Goal: Use online tool/utility: Utilize a website feature to perform a specific function

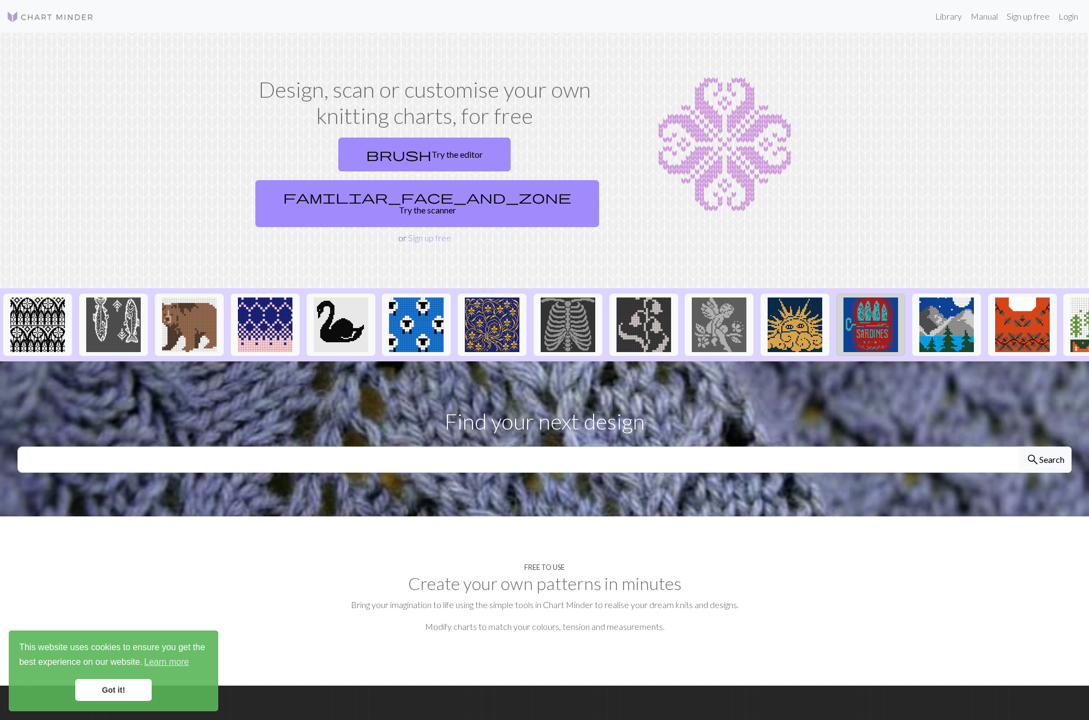
click at [890, 297] on img at bounding box center [870, 324] width 55 height 55
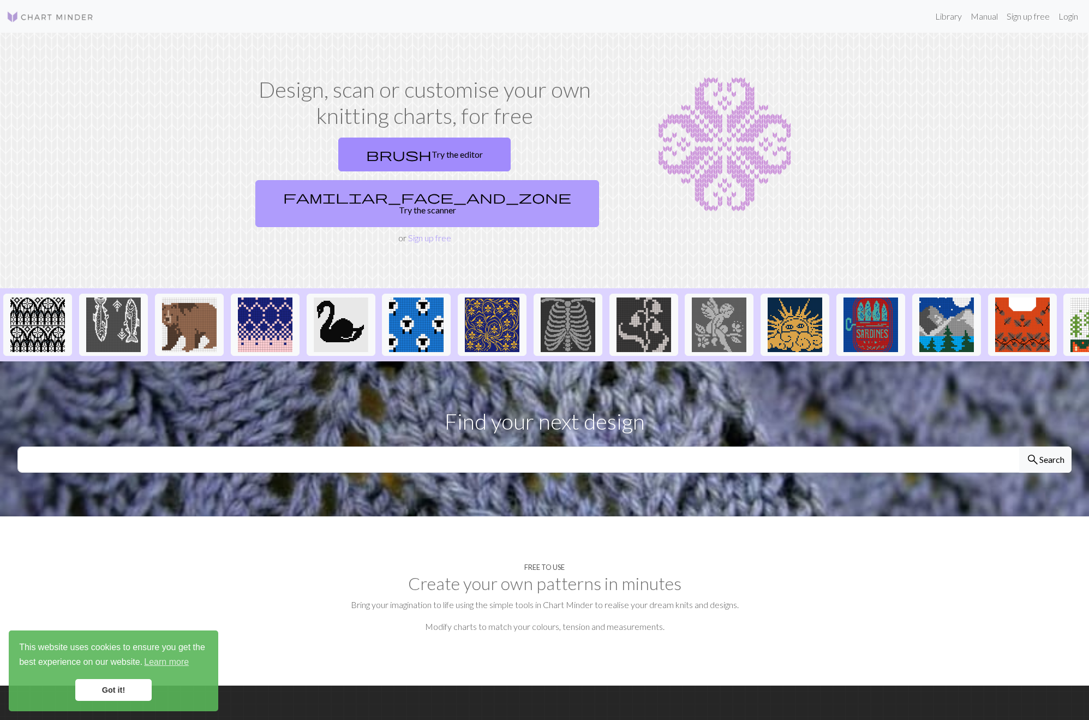
click at [488, 180] on link "familiar_face_and_zone Try the scanner" at bounding box center [427, 203] width 344 height 47
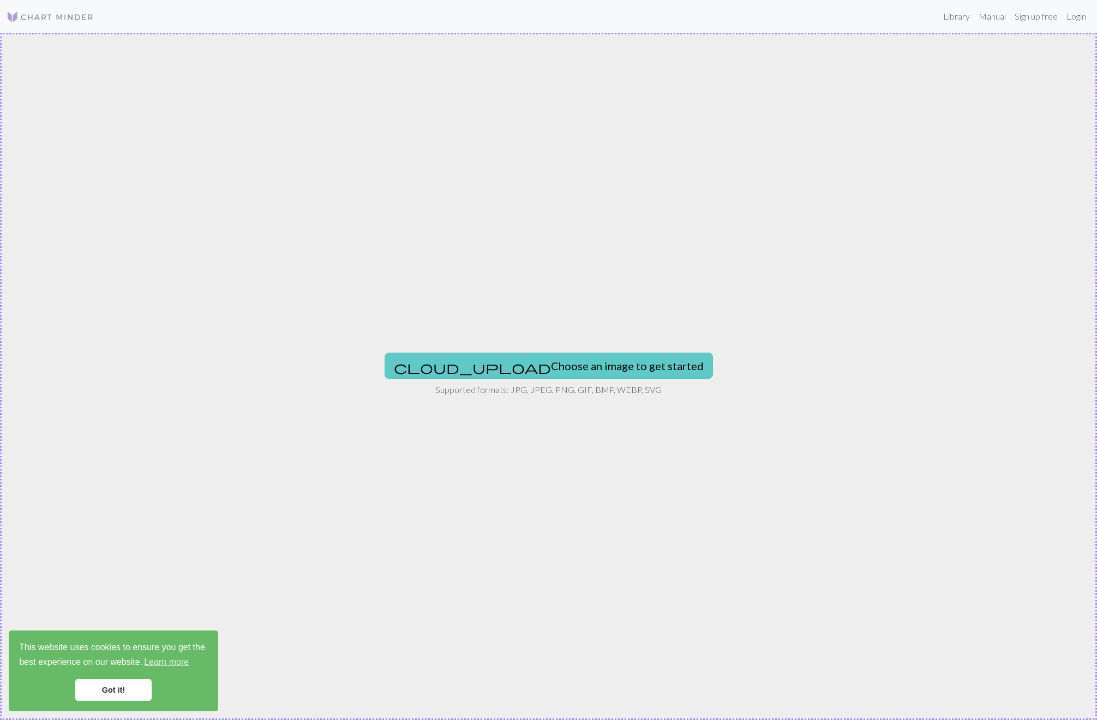
click at [554, 365] on button "cloud_upload Choose an image to get started" at bounding box center [549, 365] width 328 height 26
type input "C:\fakepath\Screenshot 2025-09-22 at 4.25.19 PM.png"
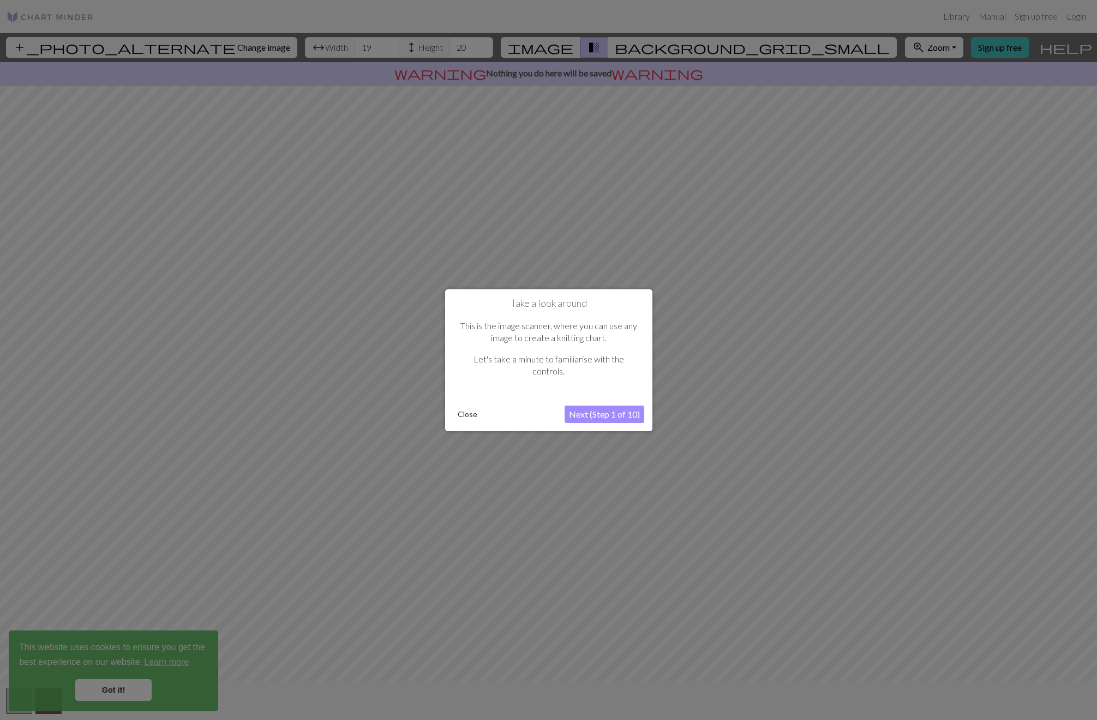
click at [583, 410] on button "Next (Step 1 of 10)" at bounding box center [605, 413] width 80 height 17
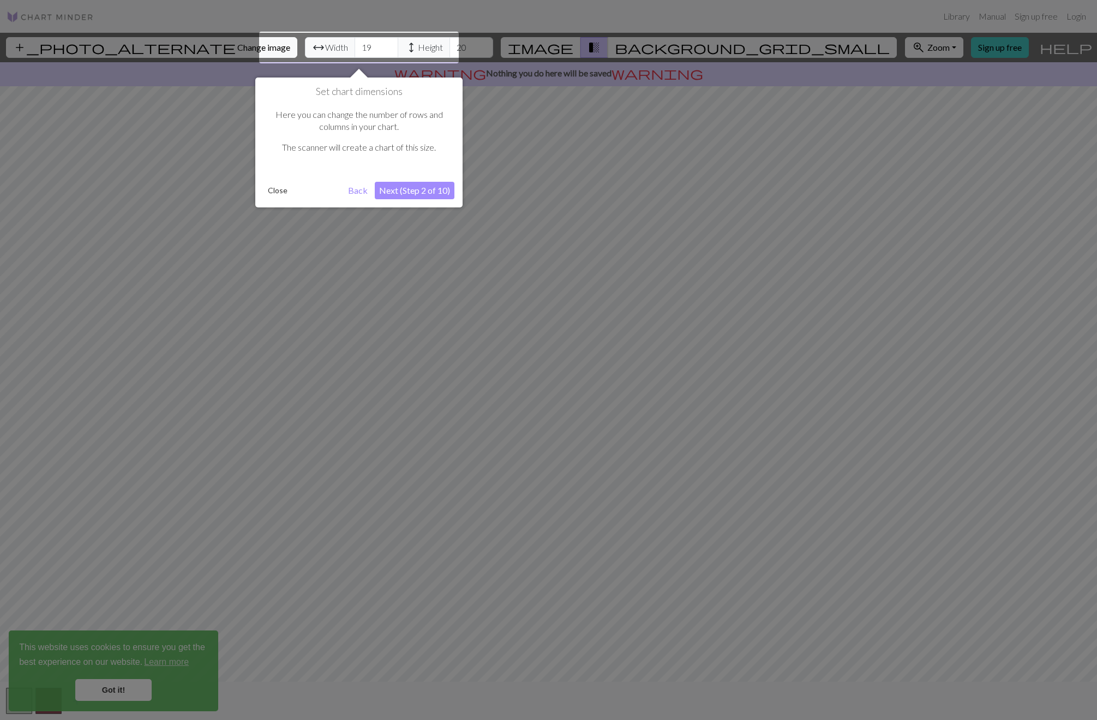
click at [423, 188] on button "Next (Step 2 of 10)" at bounding box center [415, 190] width 80 height 17
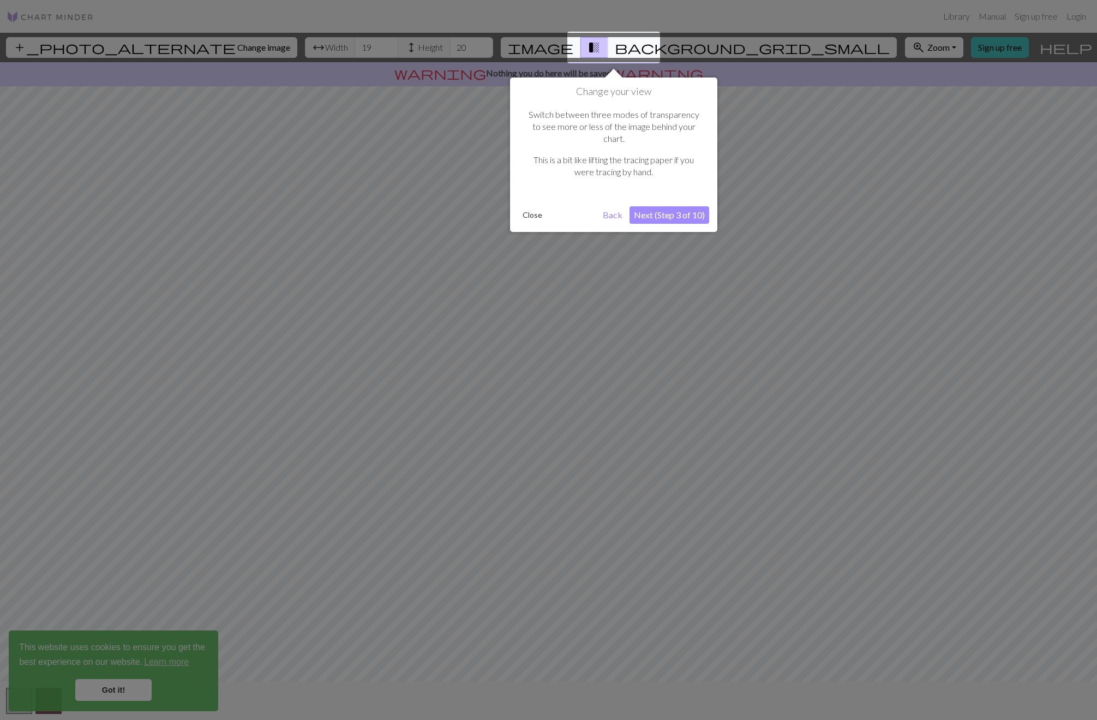
click at [676, 206] on button "Next (Step 3 of 10)" at bounding box center [670, 214] width 80 height 17
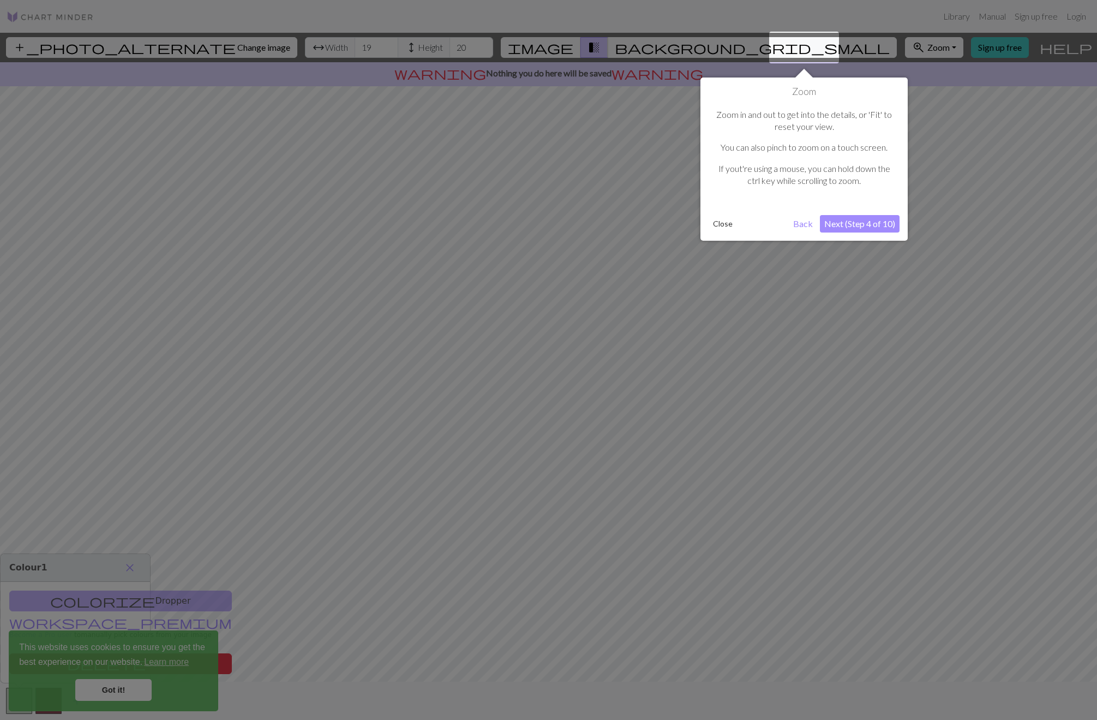
click at [862, 219] on button "Next (Step 4 of 10)" at bounding box center [860, 223] width 80 height 17
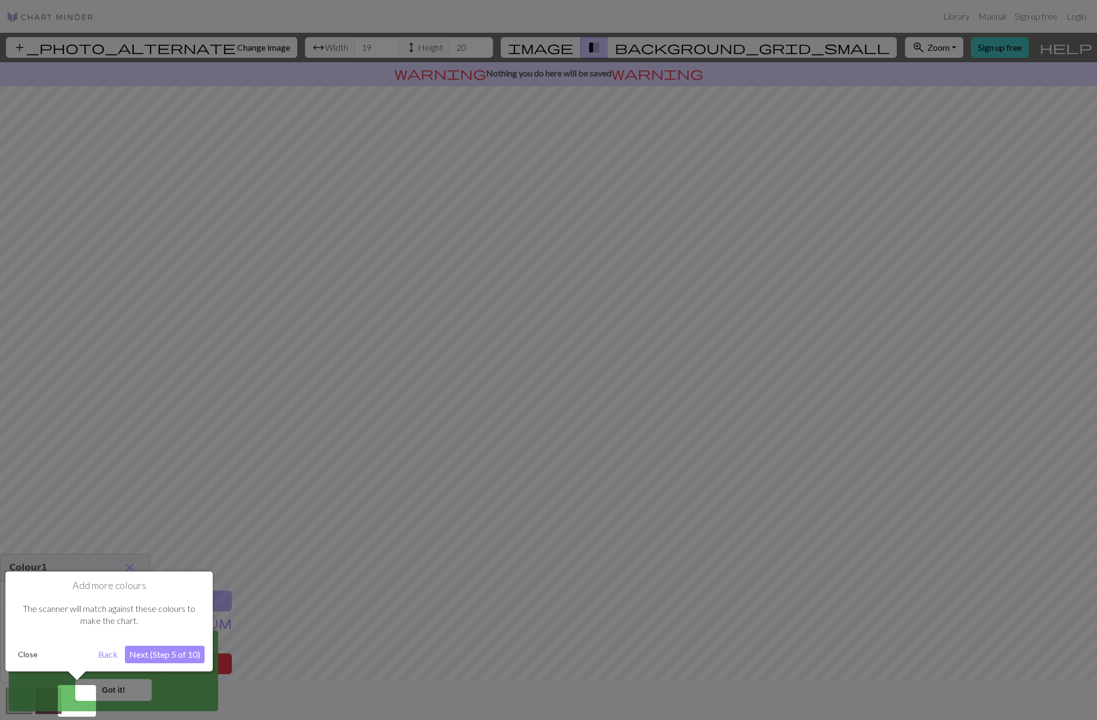
click at [183, 651] on button "Next (Step 5 of 10)" at bounding box center [165, 653] width 80 height 17
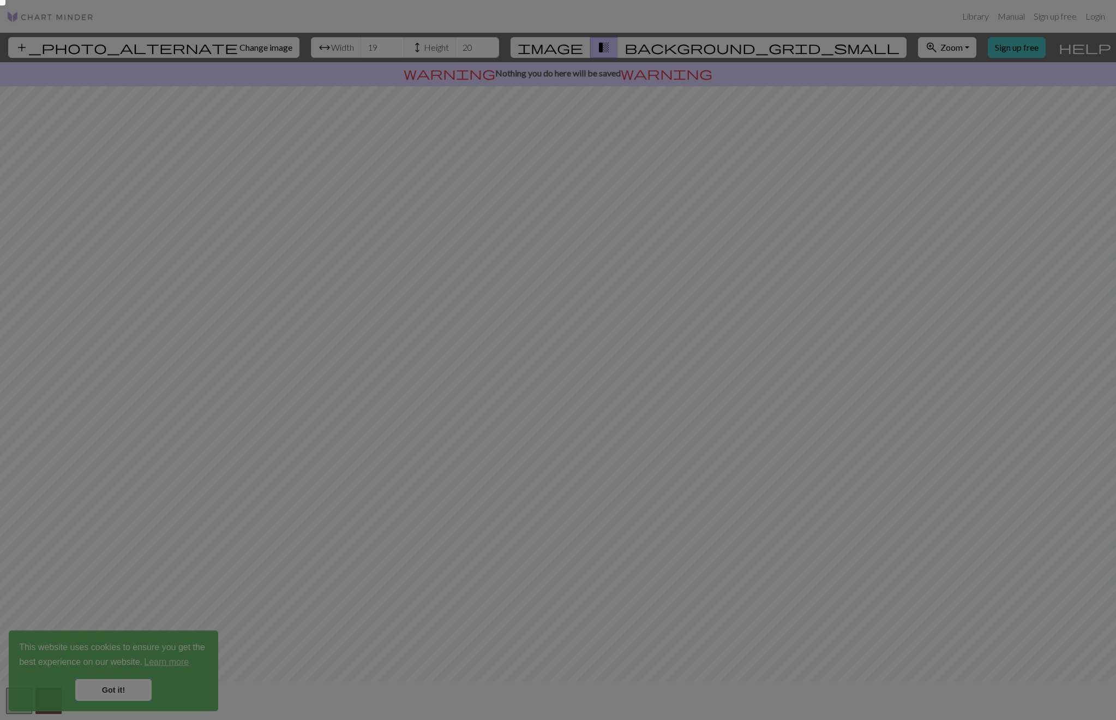
click at [131, 207] on div at bounding box center [558, 360] width 1116 height 720
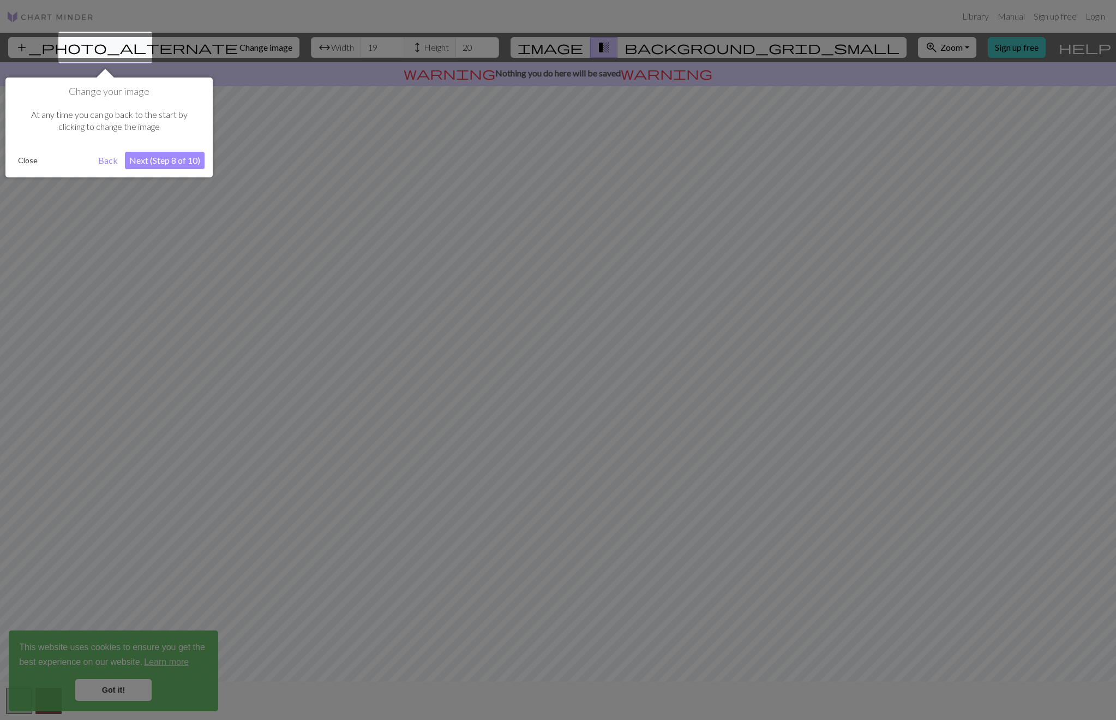
click at [165, 163] on button "Next (Step 8 of 10)" at bounding box center [165, 160] width 80 height 17
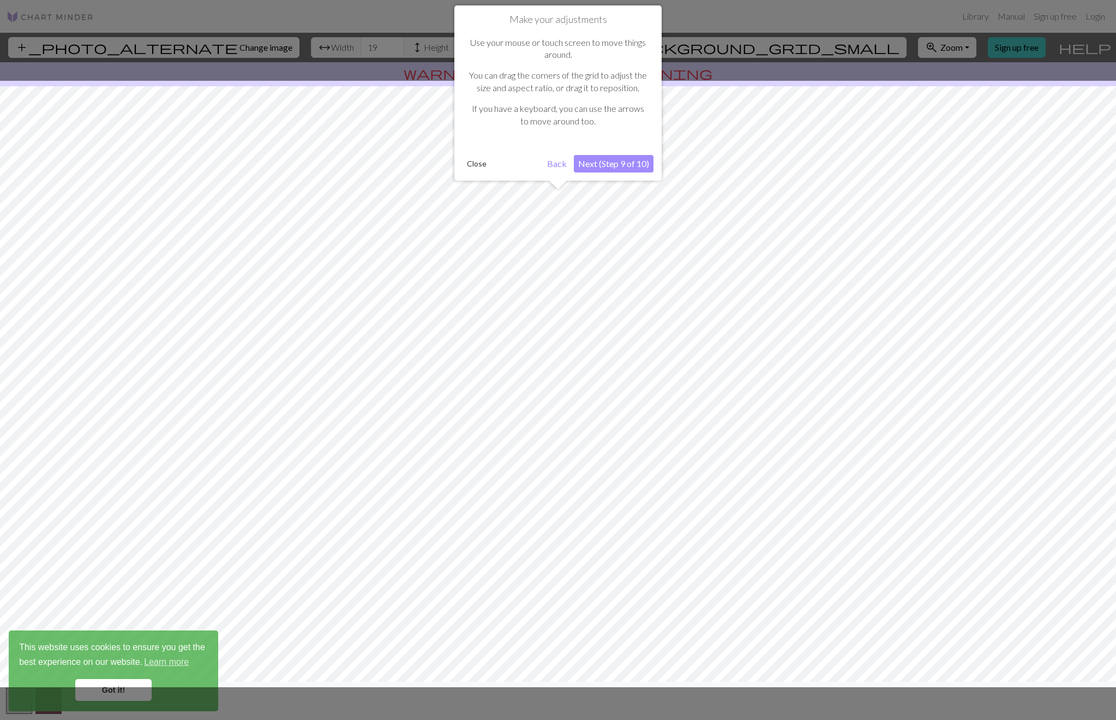
click at [612, 165] on button "Next (Step 9 of 10)" at bounding box center [614, 163] width 80 height 17
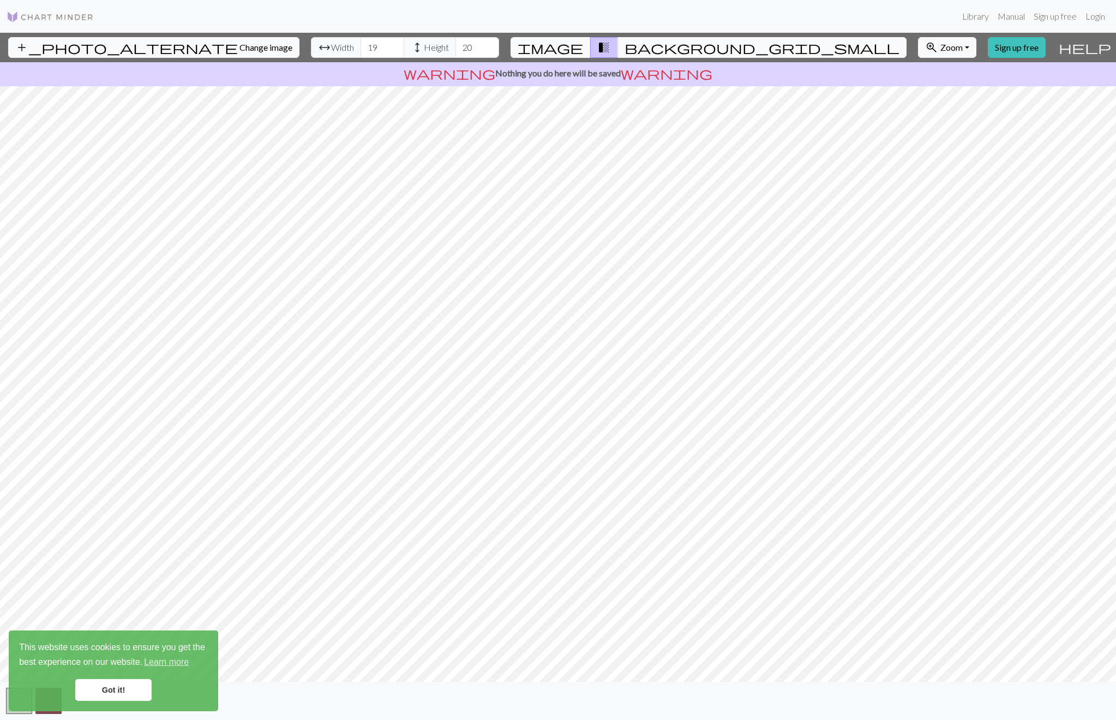
click at [591, 45] on button "image" at bounding box center [551, 47] width 80 height 21
click at [610, 45] on span "transition_fade" at bounding box center [603, 47] width 13 height 15
click at [656, 46] on span "background_grid_small" at bounding box center [762, 47] width 275 height 15
click at [610, 48] on span "transition_fade" at bounding box center [603, 47] width 13 height 15
click at [583, 51] on span "image" at bounding box center [550, 47] width 65 height 15
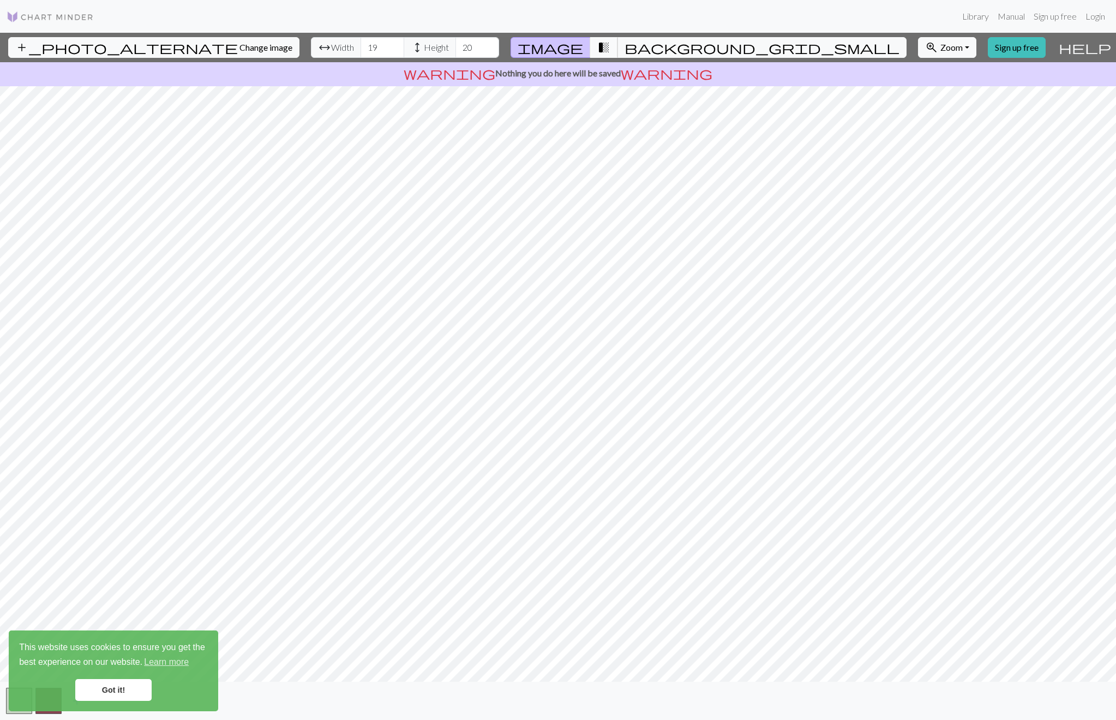
click at [615, 50] on button "transition_fade" at bounding box center [604, 47] width 28 height 21
click at [583, 47] on span "image" at bounding box center [550, 47] width 65 height 15
click at [610, 46] on span "transition_fade" at bounding box center [603, 47] width 13 height 15
click at [585, 43] on button "image" at bounding box center [551, 47] width 80 height 21
click at [610, 42] on span "transition_fade" at bounding box center [603, 47] width 13 height 15
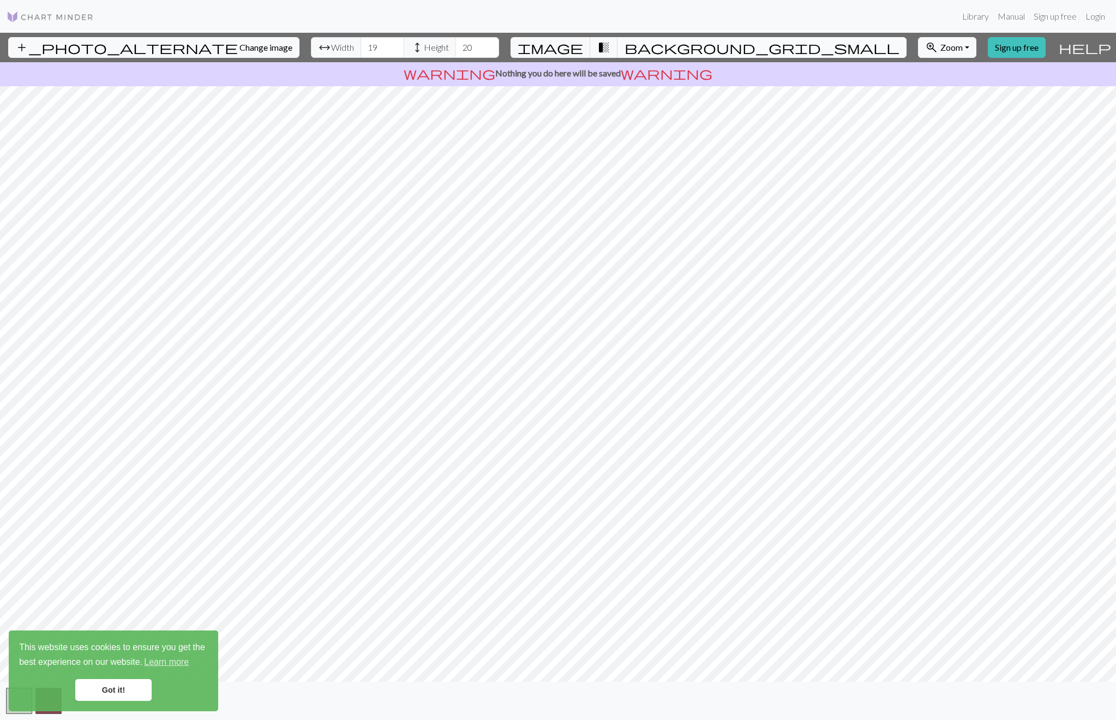
click at [649, 45] on span "background_grid_small" at bounding box center [762, 47] width 275 height 15
click at [618, 46] on button "transition_fade" at bounding box center [604, 47] width 28 height 21
click at [125, 691] on link "Got it!" at bounding box center [113, 690] width 76 height 22
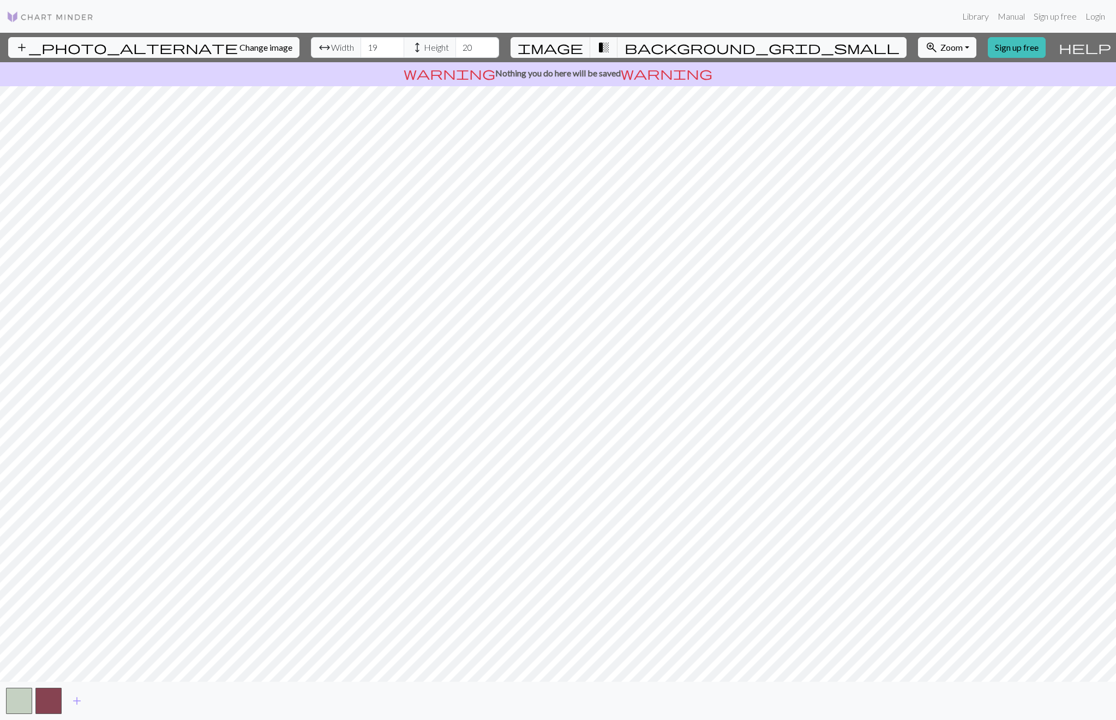
click at [76, 701] on div "This website uses cookies to ensure you get the best experience on our website.…" at bounding box center [113, 670] width 209 height 81
click at [75, 697] on span "add" at bounding box center [76, 700] width 13 height 15
click at [105, 701] on span "add" at bounding box center [106, 700] width 13 height 15
click at [136, 697] on span "add" at bounding box center [135, 700] width 13 height 15
click at [170, 699] on span "add" at bounding box center [165, 700] width 13 height 15
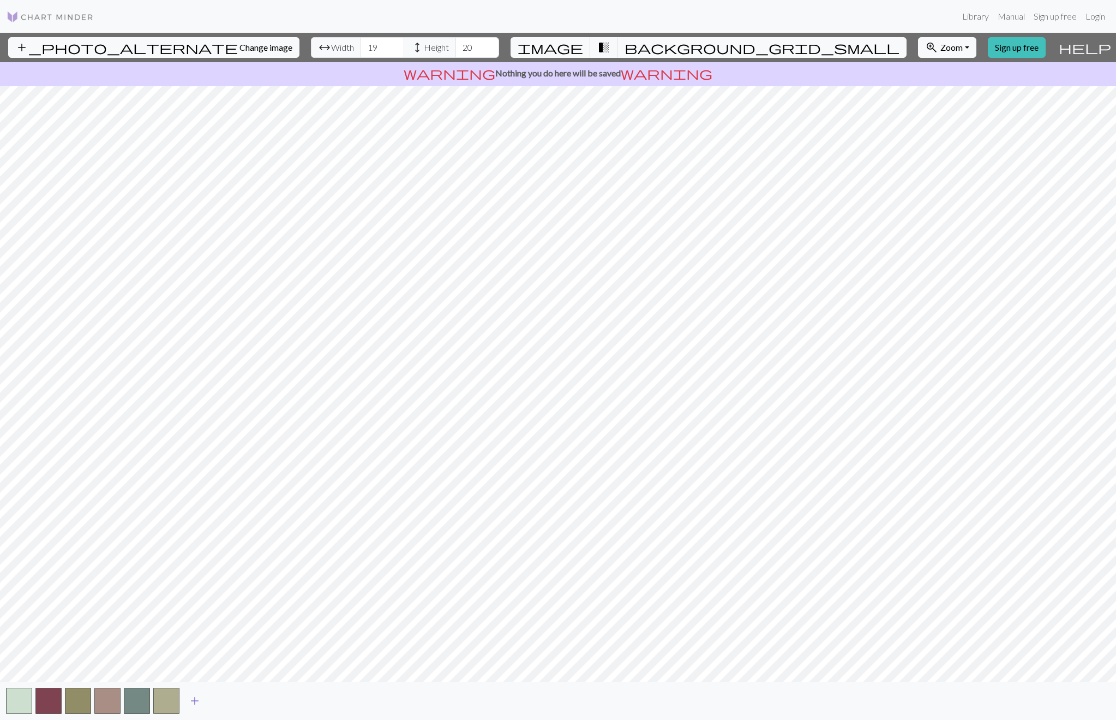
click at [196, 700] on span "add" at bounding box center [194, 700] width 13 height 15
click at [195, 699] on button "button" at bounding box center [196, 700] width 26 height 26
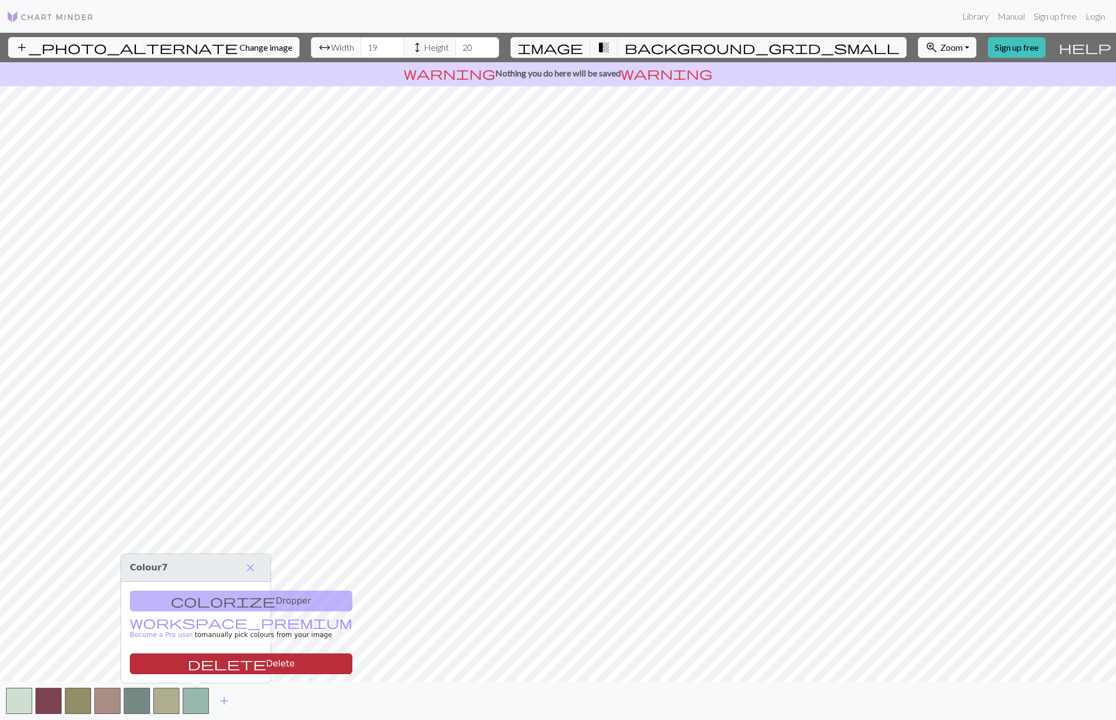
click at [204, 663] on button "delete Delete" at bounding box center [241, 663] width 223 height 21
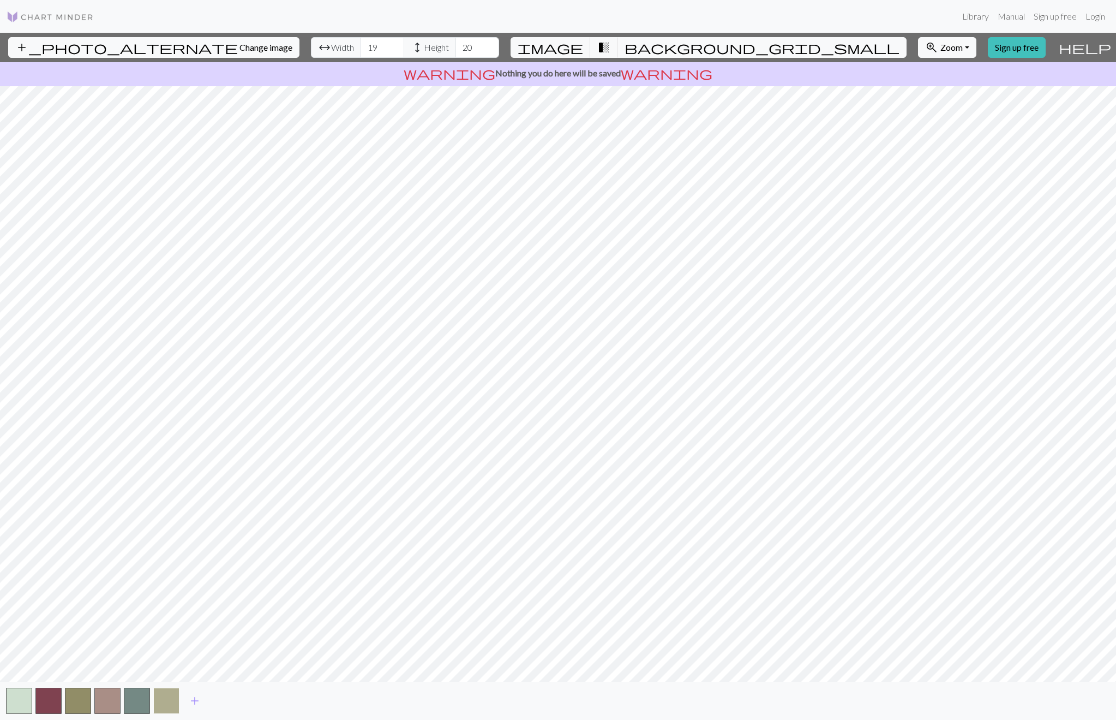
click at [166, 699] on button "button" at bounding box center [166, 700] width 26 height 26
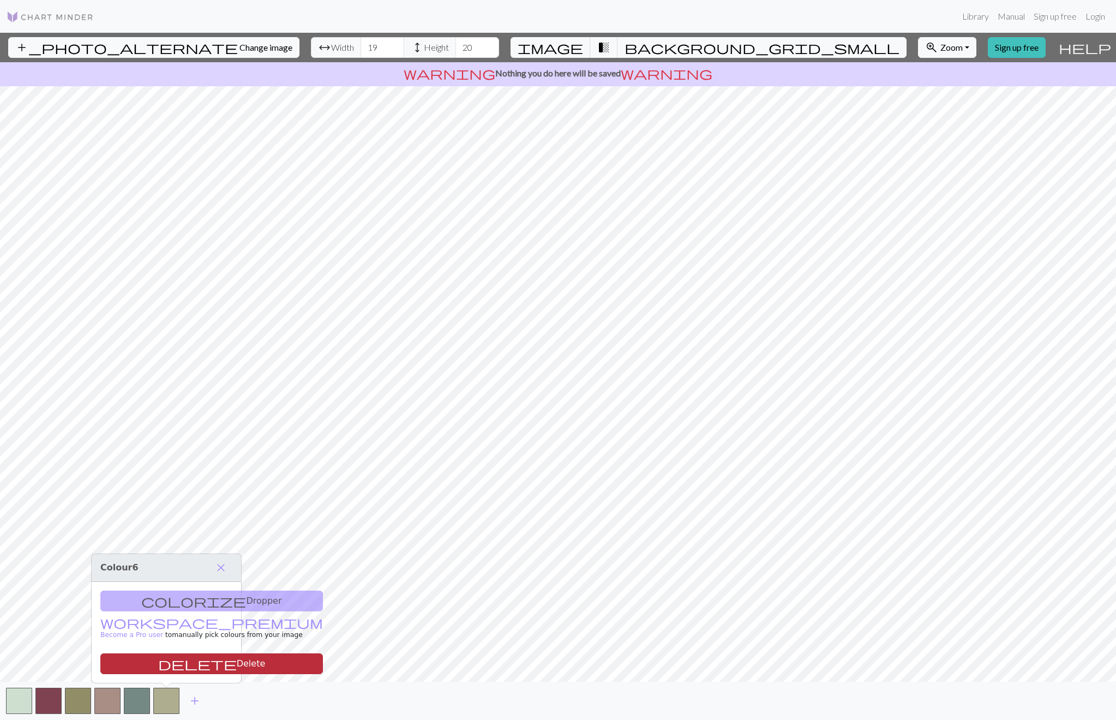
click at [164, 666] on button "delete Delete" at bounding box center [211, 663] width 223 height 21
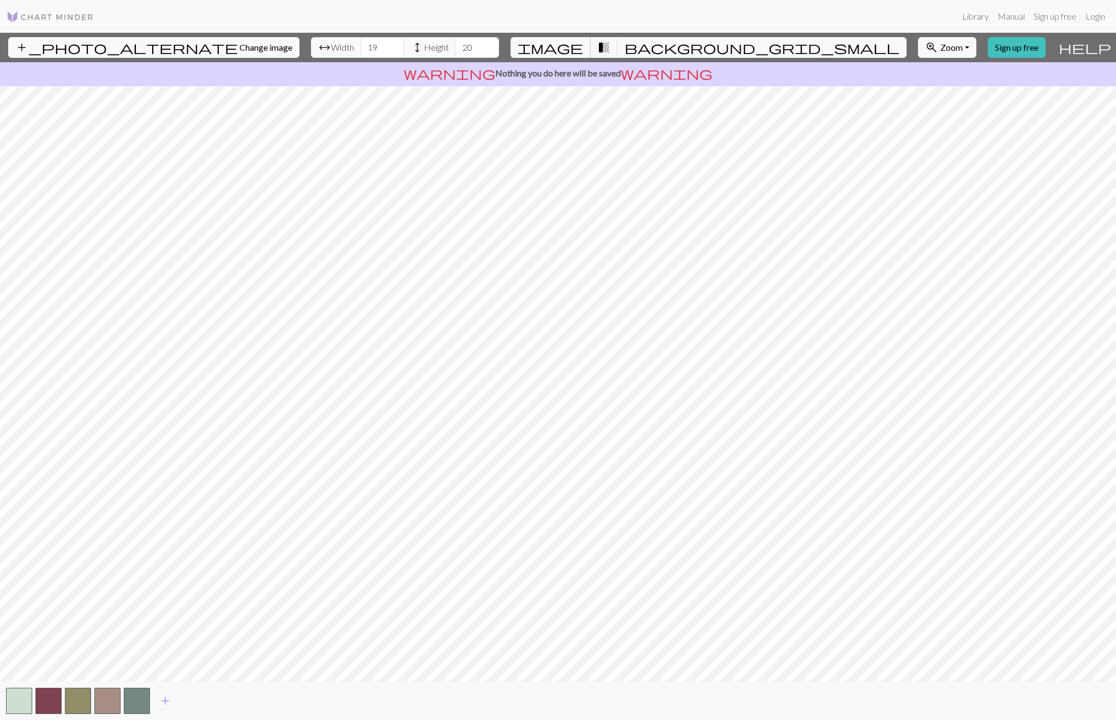
click at [583, 42] on span "image" at bounding box center [550, 47] width 65 height 15
click at [610, 49] on span "transition_fade" at bounding box center [603, 47] width 13 height 15
click at [165, 700] on span "add" at bounding box center [165, 700] width 13 height 15
click at [167, 700] on button "button" at bounding box center [166, 700] width 26 height 26
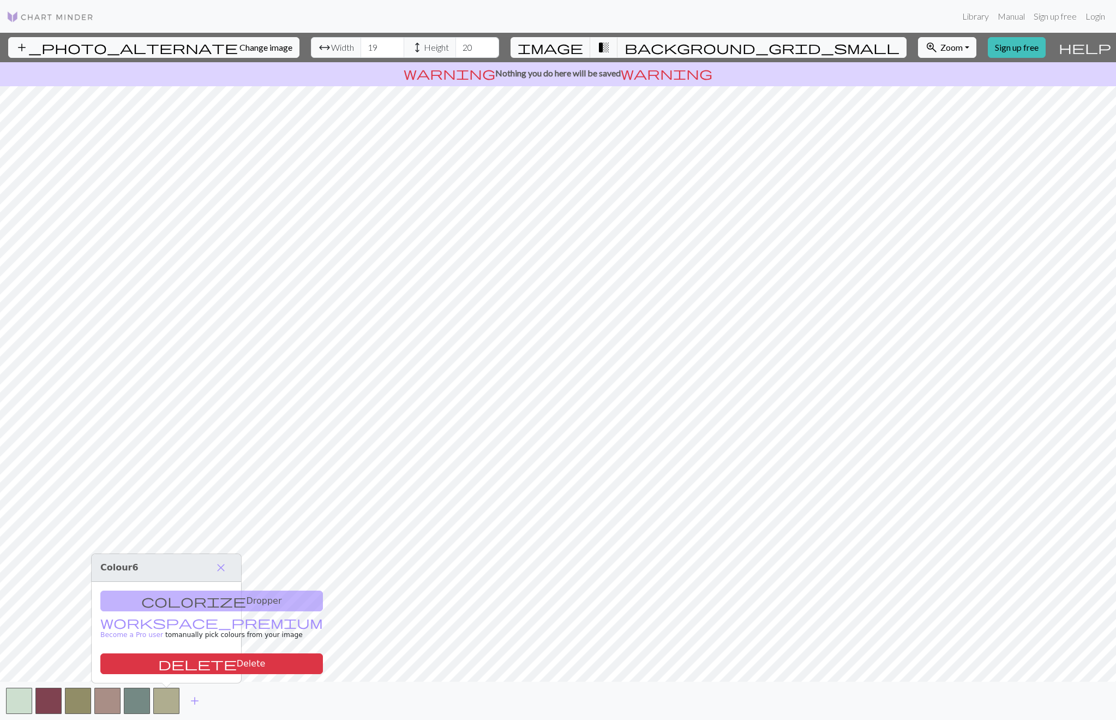
click at [160, 593] on div "colorize Dropper workspace_premium Become a Pro user to manually pick colours f…" at bounding box center [166, 632] width 149 height 101
click at [160, 601] on div "colorize Dropper workspace_premium Become a Pro user to manually pick colours f…" at bounding box center [166, 632] width 149 height 101
click at [583, 48] on span "image" at bounding box center [550, 47] width 65 height 15
click at [185, 597] on div "colorize Dropper workspace_premium Become a Pro user to manually pick colours f…" at bounding box center [166, 632] width 149 height 101
click at [171, 604] on div "colorize Dropper workspace_premium Become a Pro user to manually pick colours f…" at bounding box center [166, 632] width 149 height 101
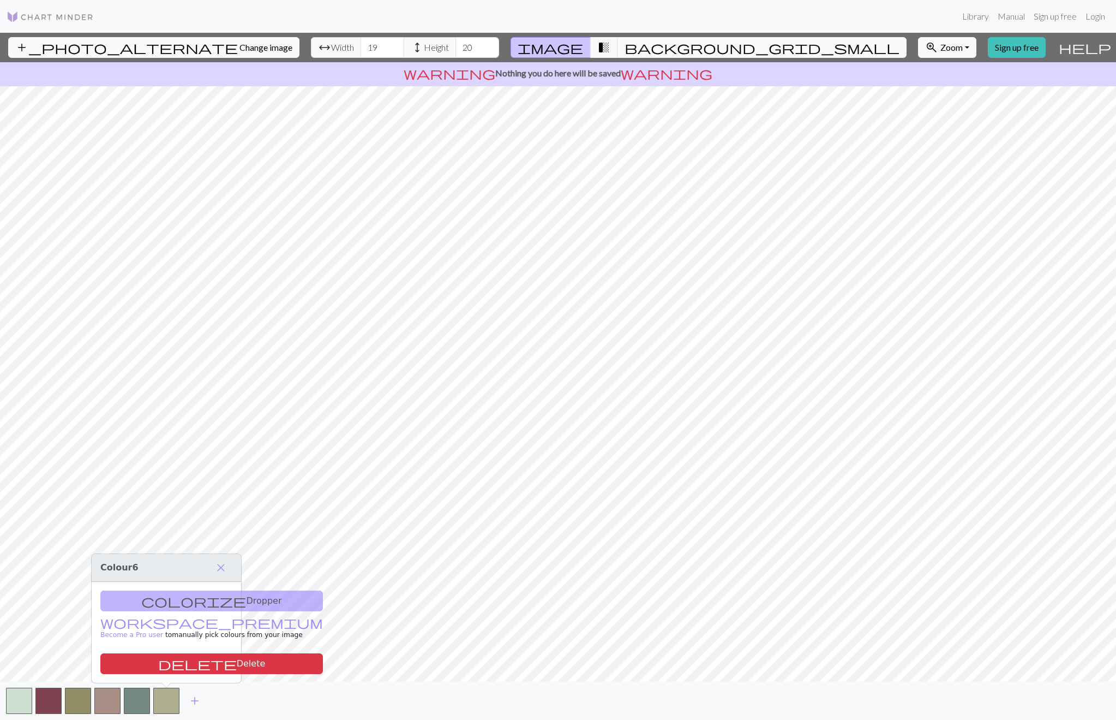
click at [158, 601] on div "colorize Dropper workspace_premium Become a Pro user to manually pick colours f…" at bounding box center [166, 632] width 149 height 101
click at [154, 596] on div "colorize Dropper workspace_premium Become a Pro user to manually pick colours f…" at bounding box center [166, 632] width 149 height 101
click at [150, 622] on link "workspace_premium Become a Pro user" at bounding box center [211, 628] width 223 height 19
click at [223, 568] on span "close" at bounding box center [220, 567] width 13 height 15
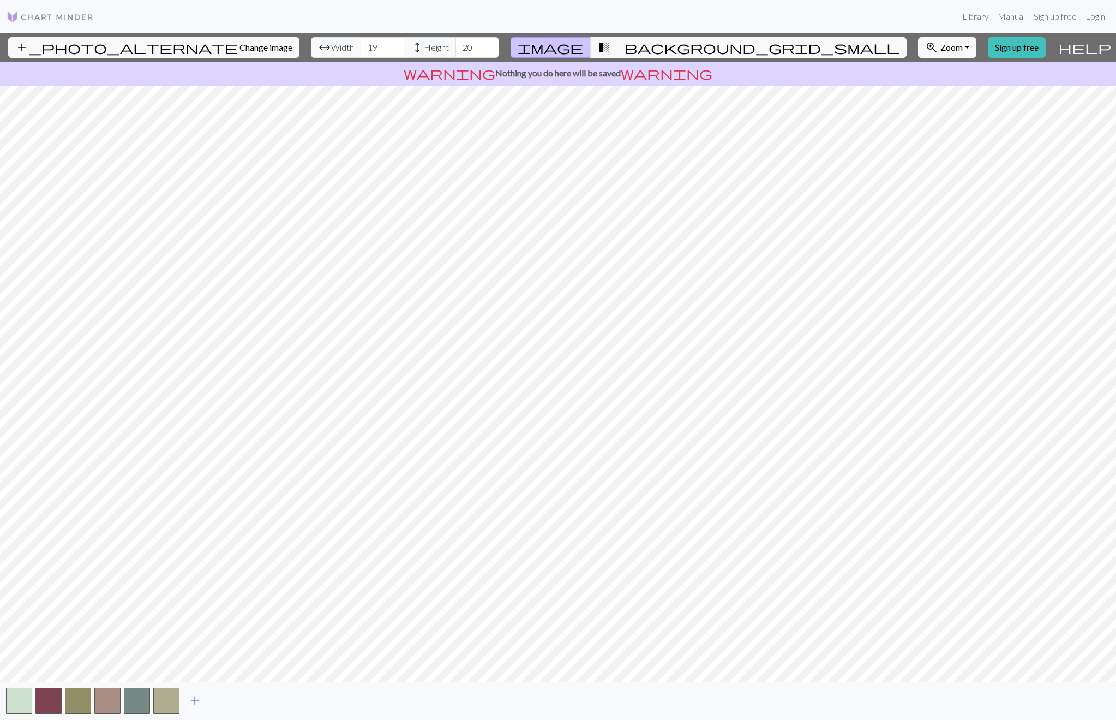
click at [195, 700] on span "add" at bounding box center [194, 700] width 13 height 15
click at [610, 45] on span "transition_fade" at bounding box center [603, 47] width 13 height 15
click at [217, 698] on button "add" at bounding box center [224, 700] width 27 height 21
click at [199, 706] on button "button" at bounding box center [196, 700] width 26 height 26
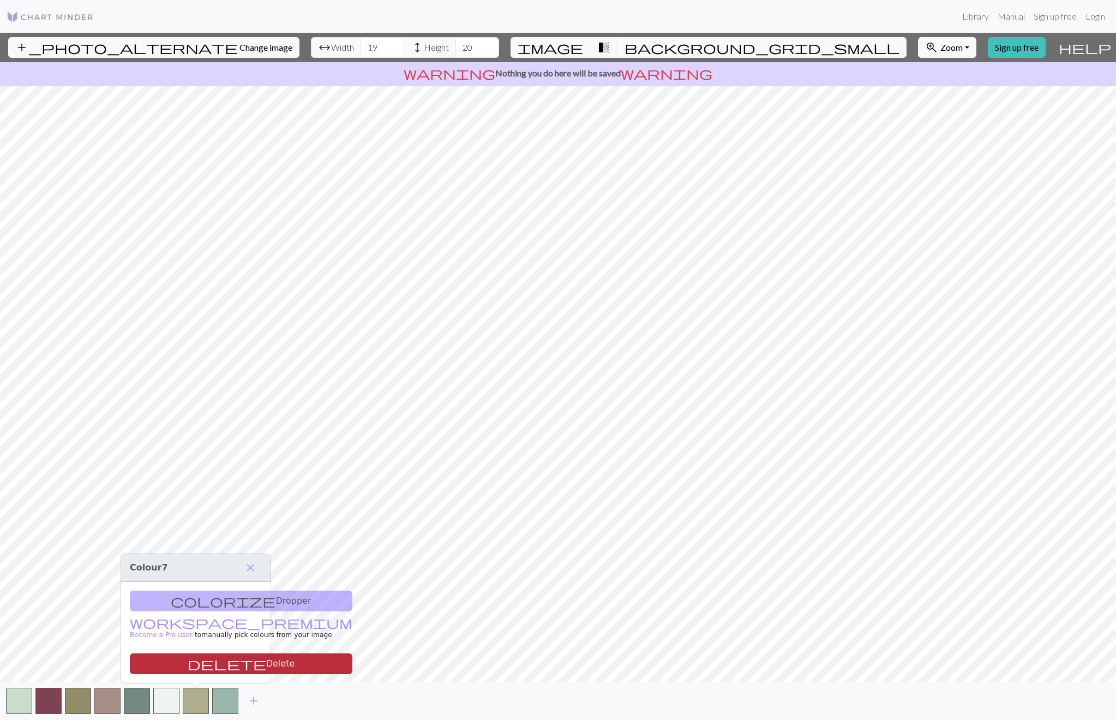
click at [198, 658] on button "delete Delete" at bounding box center [241, 663] width 223 height 21
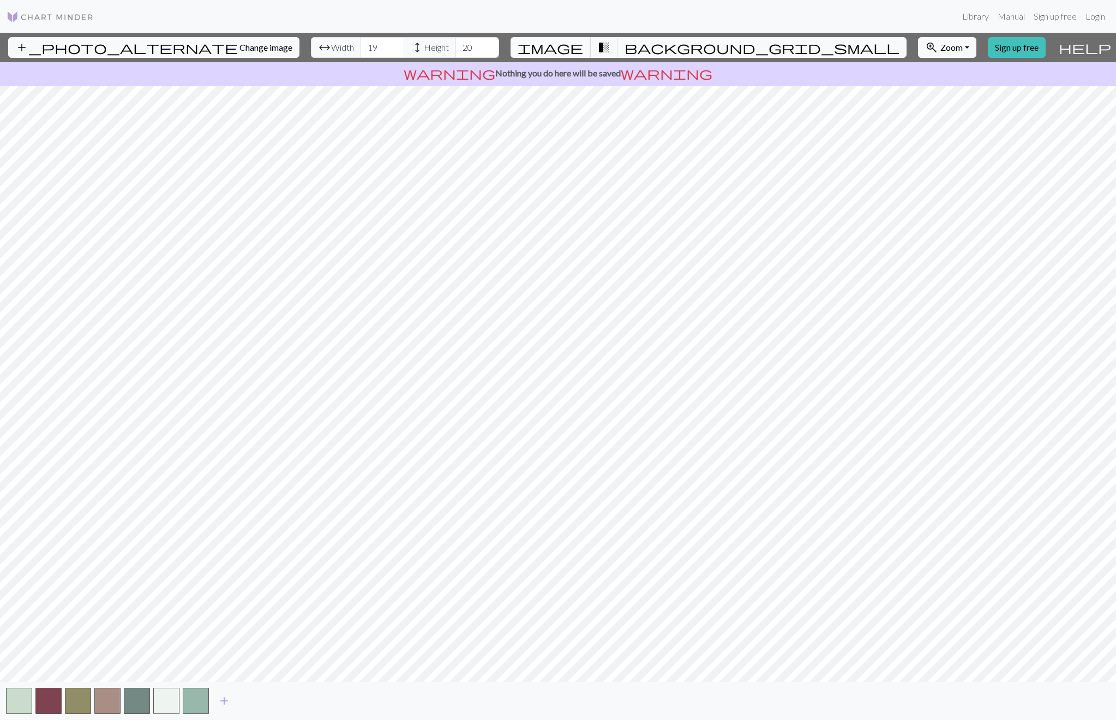
click at [583, 47] on span "image" at bounding box center [550, 47] width 65 height 15
click at [195, 701] on button "button" at bounding box center [196, 700] width 26 height 26
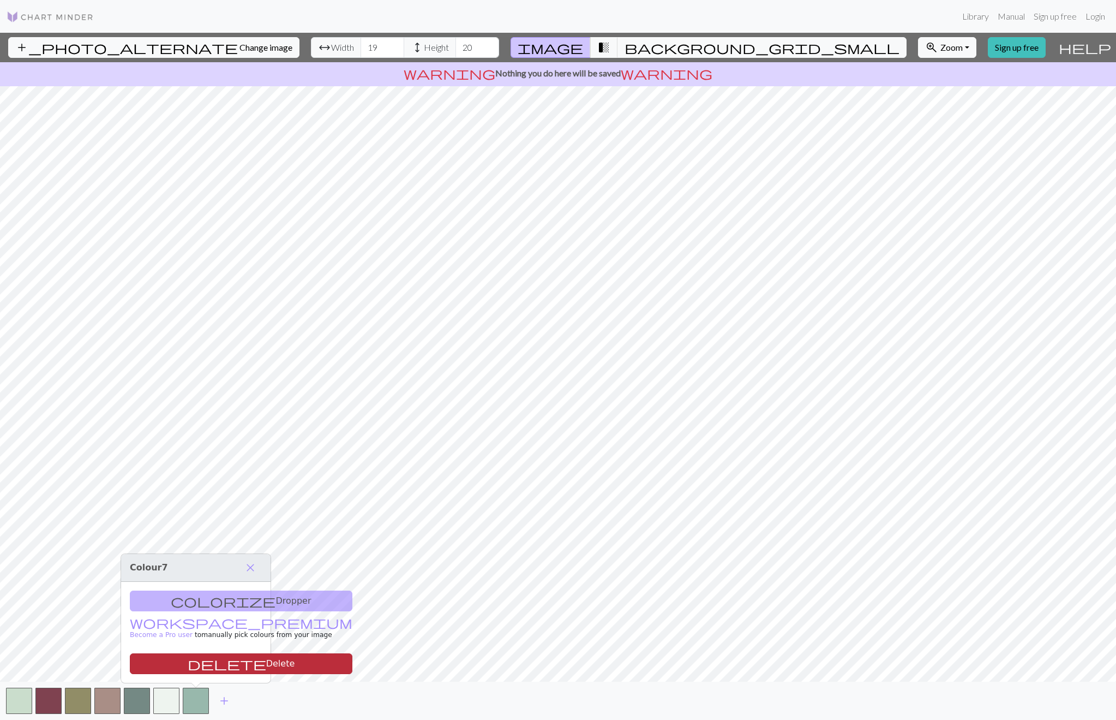
click at [198, 663] on button "delete Delete" at bounding box center [241, 663] width 223 height 21
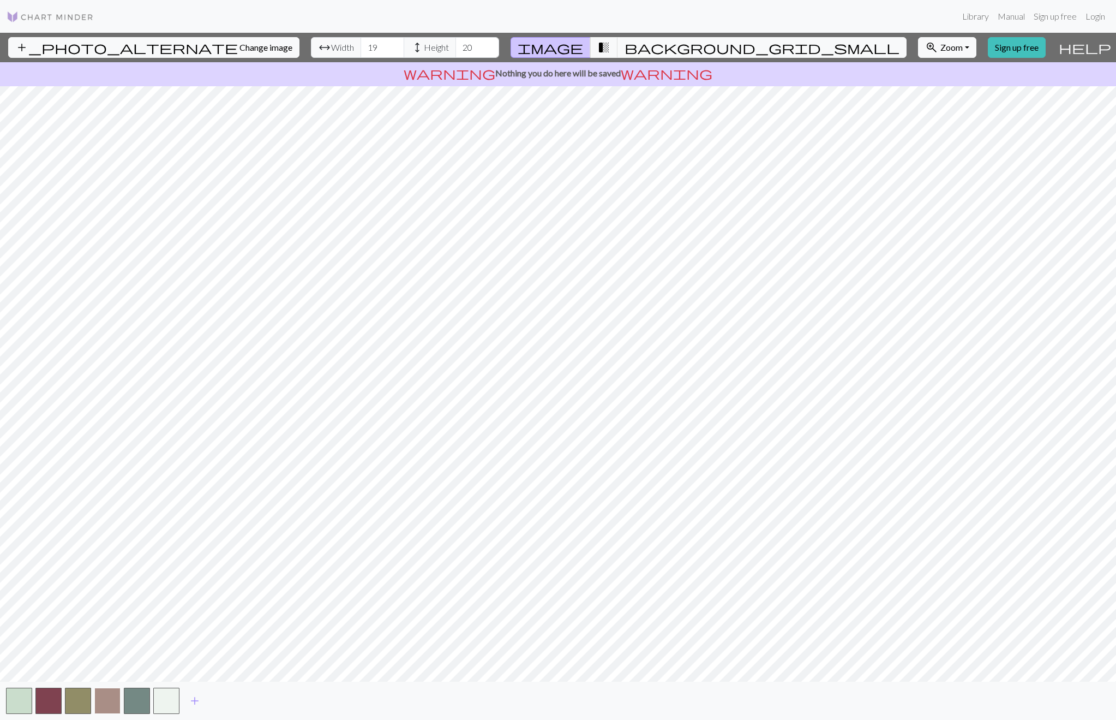
click at [98, 703] on button "button" at bounding box center [107, 700] width 26 height 26
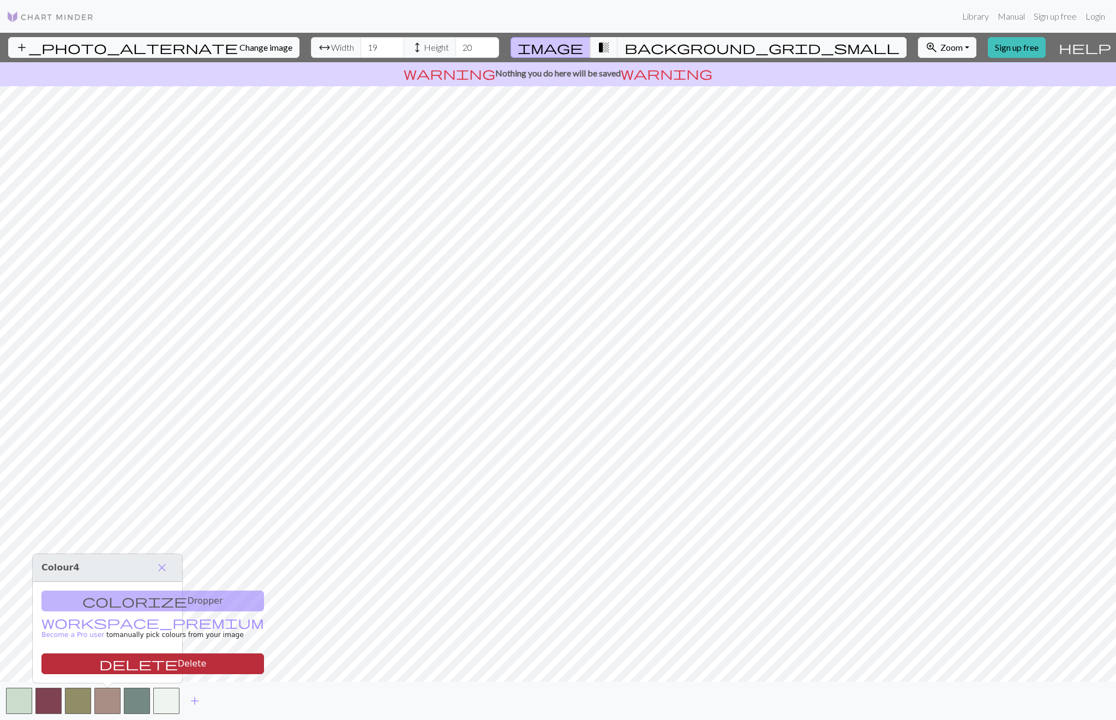
click at [112, 665] on button "delete Delete" at bounding box center [152, 663] width 223 height 21
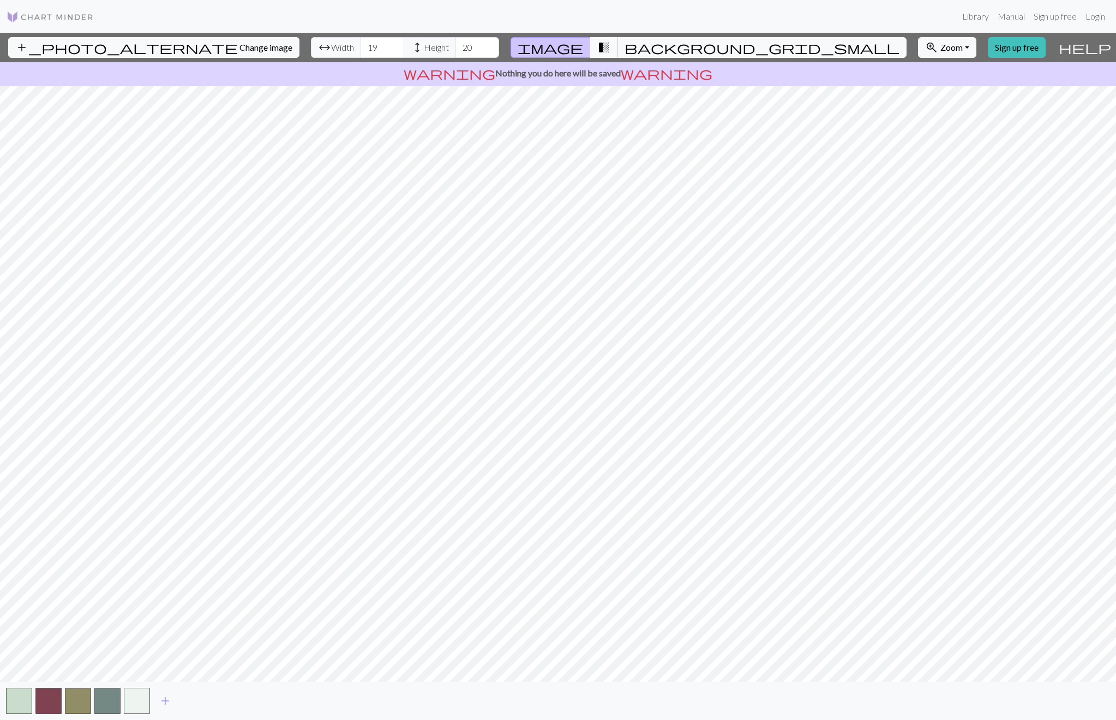
click at [618, 42] on button "transition_fade" at bounding box center [604, 47] width 28 height 21
click at [583, 48] on span "image" at bounding box center [550, 47] width 65 height 15
click at [610, 46] on button "transition_fade" at bounding box center [604, 47] width 28 height 21
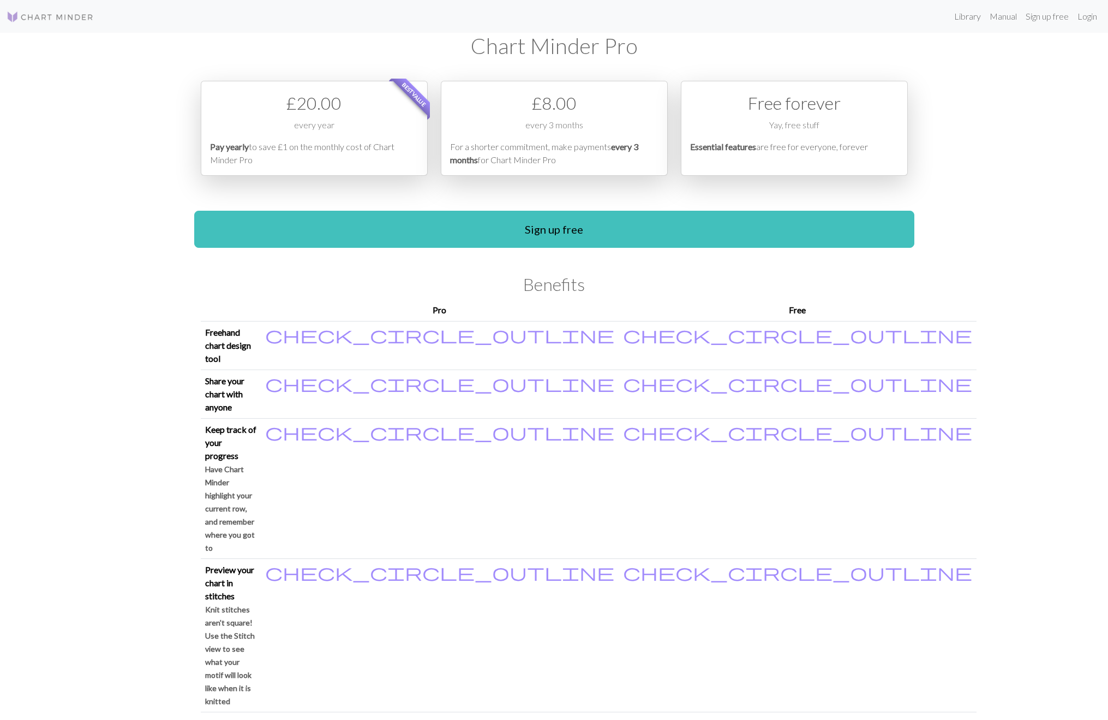
scroll to position [530, 0]
